Goal: Check status: Check status

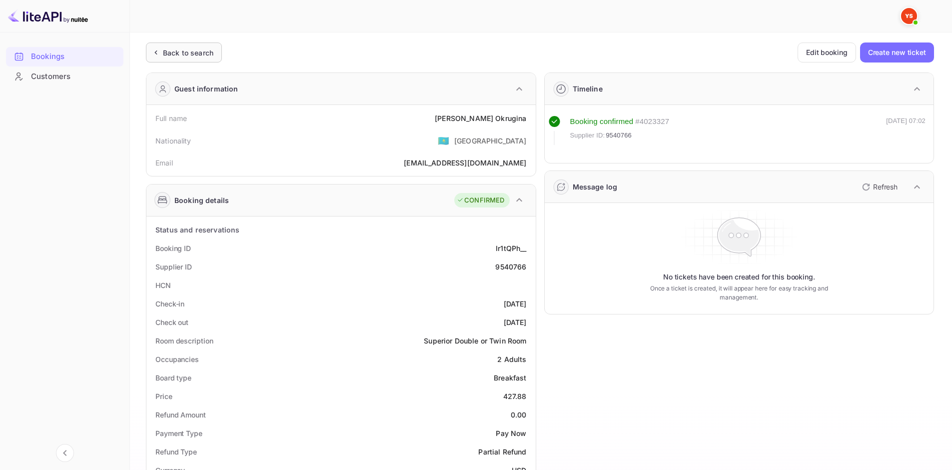
click at [205, 51] on div "Back to search" at bounding box center [188, 52] width 50 height 10
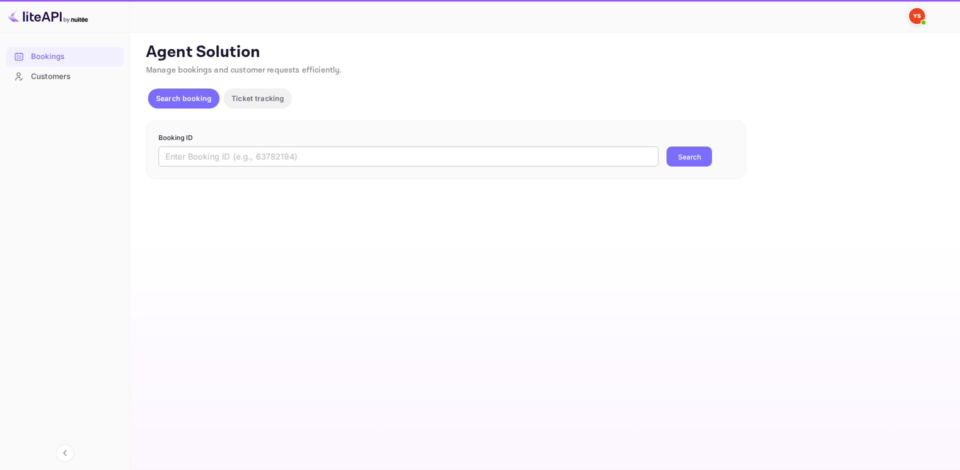
drag, startPoint x: 246, startPoint y: 157, endPoint x: 294, endPoint y: 166, distance: 48.8
click at [246, 157] on input "text" at bounding box center [408, 156] width 500 height 20
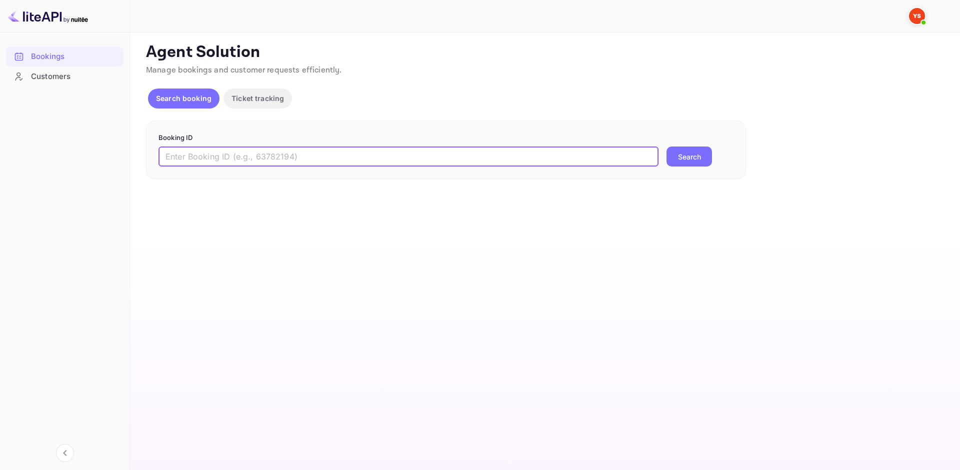
paste input "9447326"
type input "9447326"
click at [696, 161] on button "Search" at bounding box center [688, 156] width 45 height 20
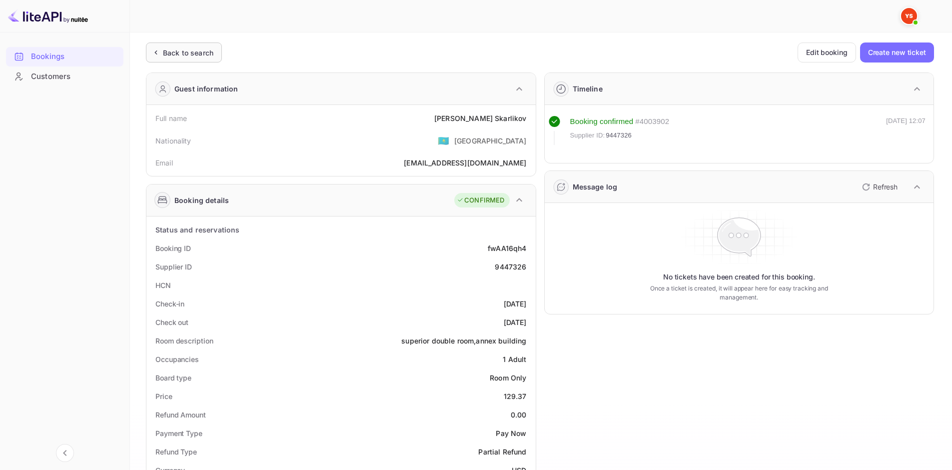
click at [212, 50] on div "Back to search" at bounding box center [188, 52] width 50 height 10
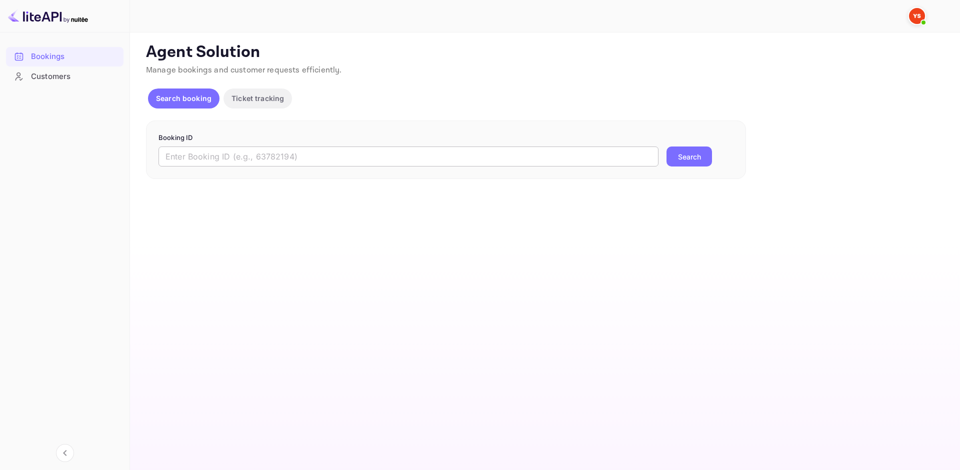
click at [266, 151] on input "text" at bounding box center [408, 156] width 500 height 20
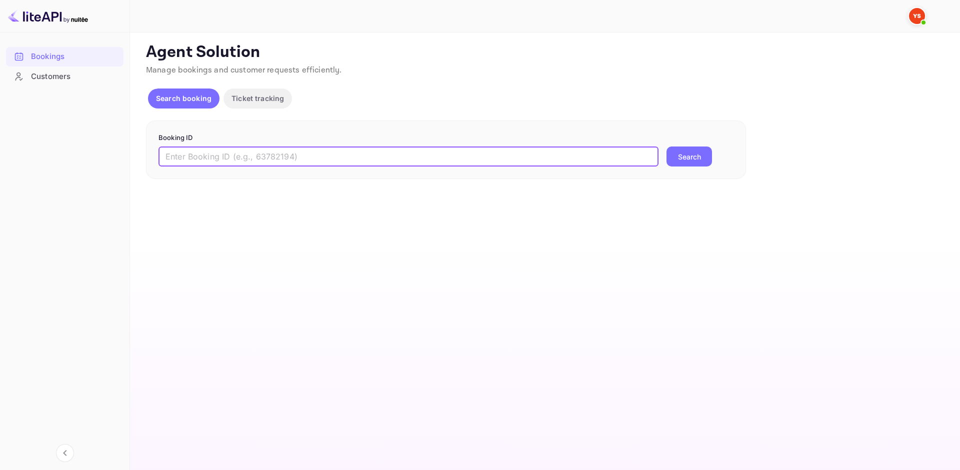
paste input "9447326"
type input "9447326"
click at [701, 151] on button "Search" at bounding box center [688, 156] width 45 height 20
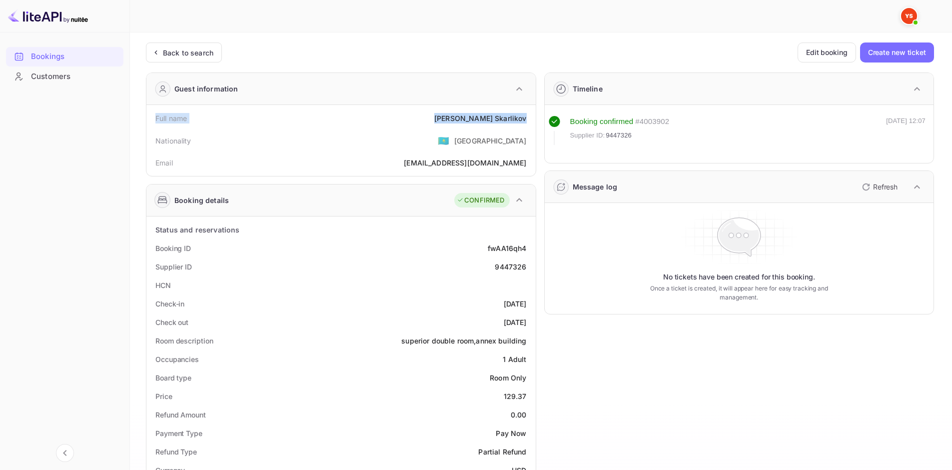
drag, startPoint x: 157, startPoint y: 117, endPoint x: 526, endPoint y: 121, distance: 368.9
click at [526, 121] on div "Full name [PERSON_NAME]" at bounding box center [340, 118] width 381 height 18
copy div "Full name [PERSON_NAME]"
drag, startPoint x: 156, startPoint y: 243, endPoint x: 526, endPoint y: 266, distance: 371.1
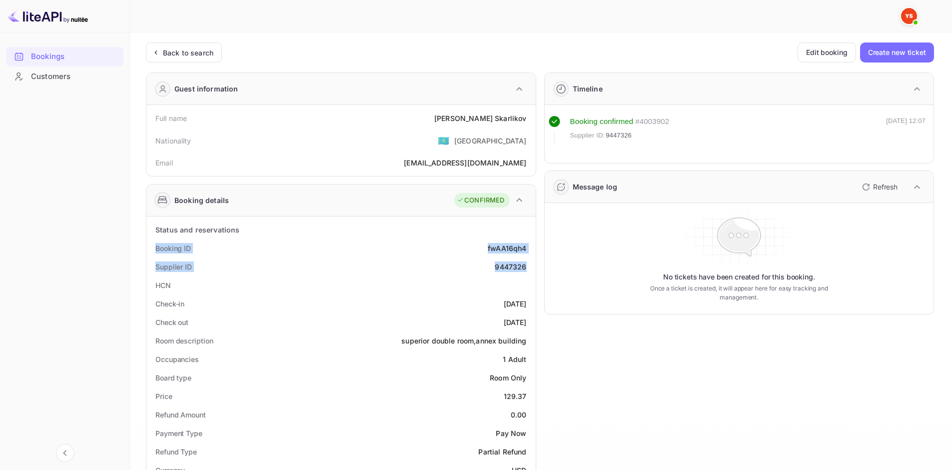
copy div "Booking ID fwAA16qh4 Supplier ID 9447326"
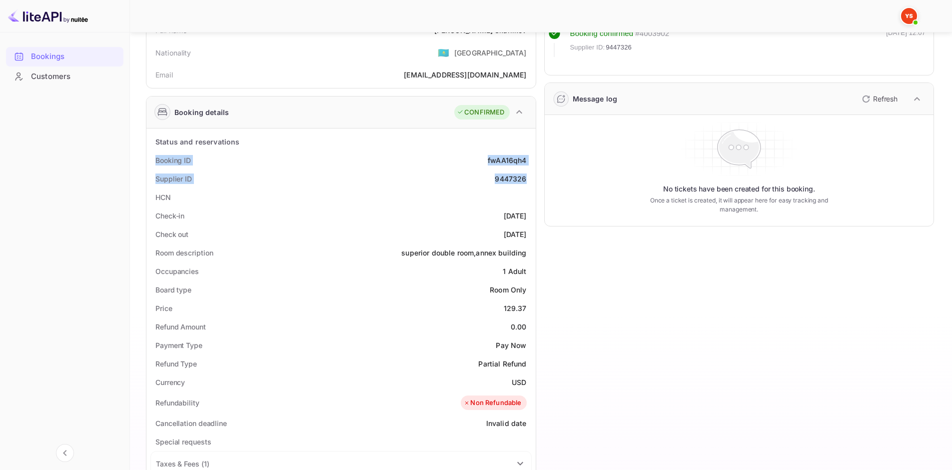
scroll to position [100, 0]
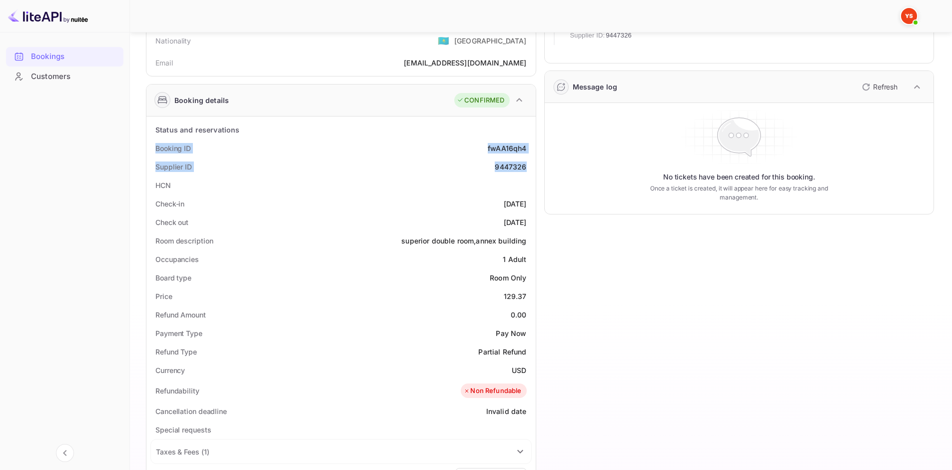
drag, startPoint x: 155, startPoint y: 201, endPoint x: 528, endPoint y: 217, distance: 373.2
click at [528, 217] on div "Status and reservations Booking ID fwAA16qh4 Supplier ID 9447326 HCN Check-in […" at bounding box center [340, 413] width 381 height 586
copy div "Check-in [DATE] Check out [DATE]"
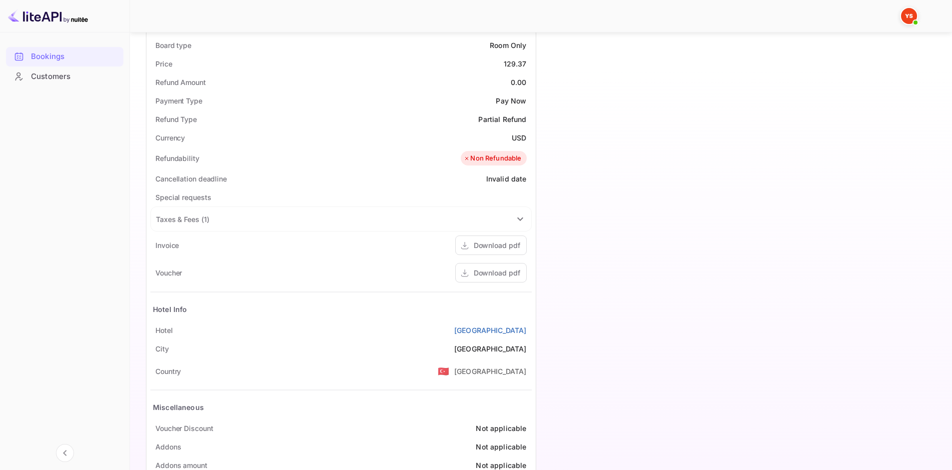
scroll to position [350, 0]
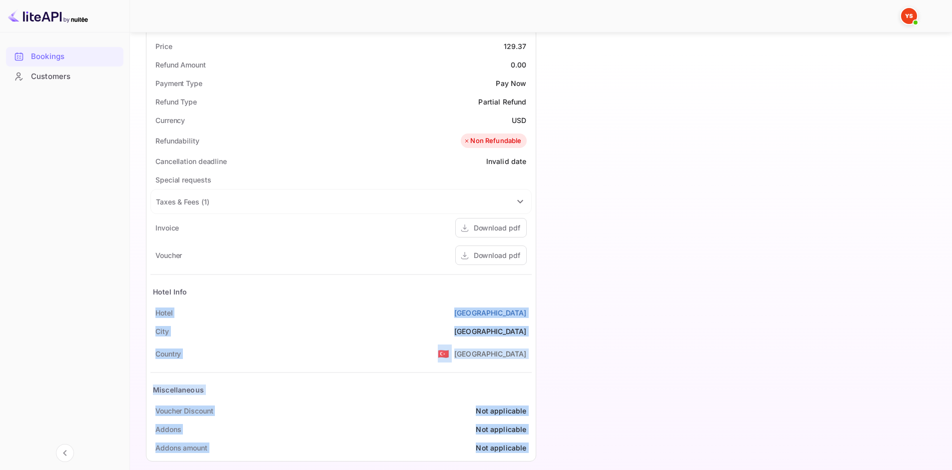
drag, startPoint x: 156, startPoint y: 307, endPoint x: 536, endPoint y: 314, distance: 379.4
click at [536, 314] on div "Guest information Full name [PERSON_NAME] Nationality 🇰🇿 [DEMOGRAPHIC_DATA] Ema…" at bounding box center [536, 92] width 796 height 754
click at [530, 309] on div "[GEOGRAPHIC_DATA]" at bounding box center [340, 312] width 381 height 18
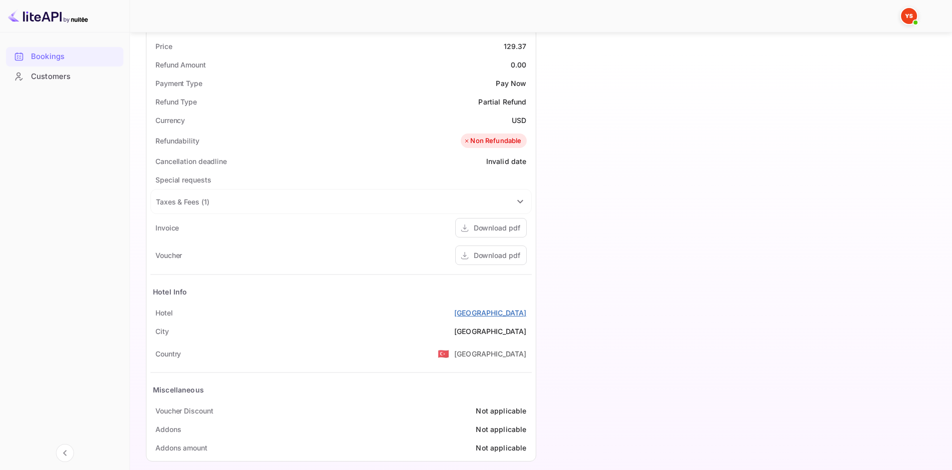
drag, startPoint x: 154, startPoint y: 314, endPoint x: 525, endPoint y: 316, distance: 371.4
click at [525, 316] on div "[GEOGRAPHIC_DATA]" at bounding box center [340, 312] width 381 height 18
copy div "[GEOGRAPHIC_DATA]"
click at [499, 259] on div "Download pdf" at bounding box center [497, 255] width 46 height 10
